Goal: Task Accomplishment & Management: Manage account settings

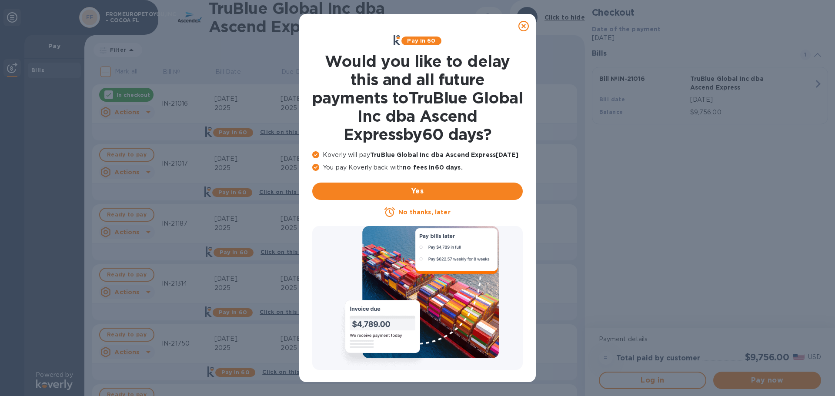
click at [527, 22] on icon at bounding box center [523, 26] width 10 height 10
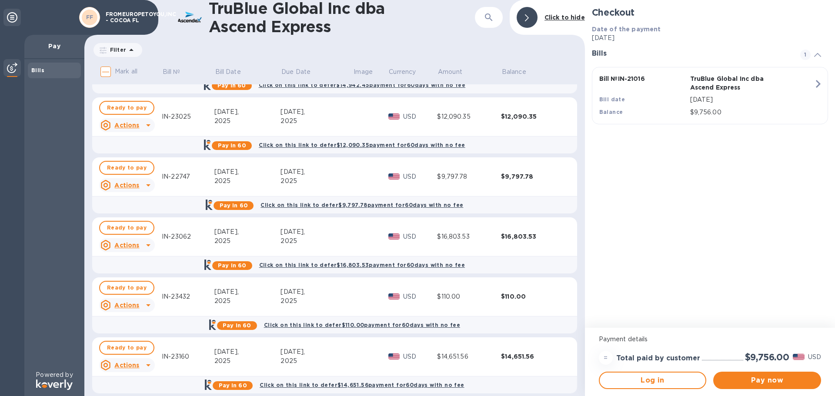
scroll to position [656, 0]
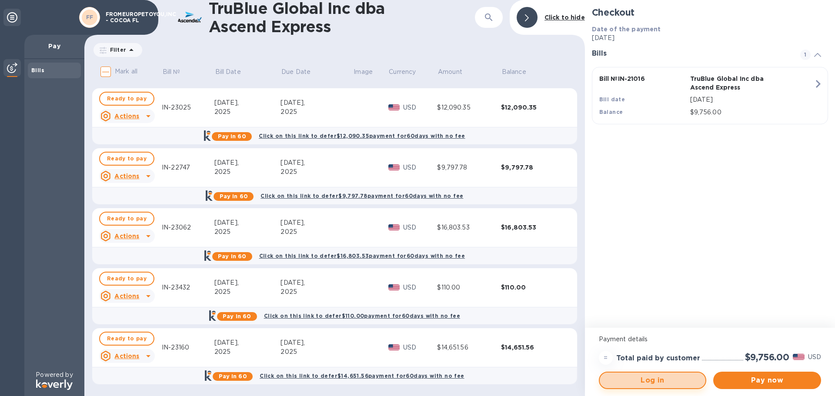
click at [655, 380] on span "Log in" at bounding box center [653, 380] width 92 height 10
